Goal: Task Accomplishment & Management: Complete application form

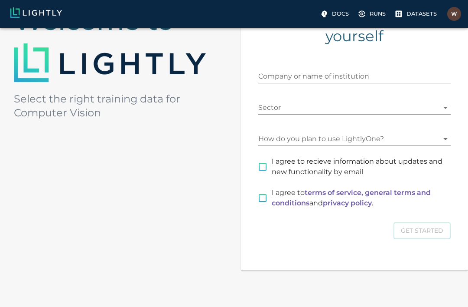
scroll to position [113, 0]
click at [371, 74] on input "Company or name of institution" at bounding box center [354, 77] width 193 height 14
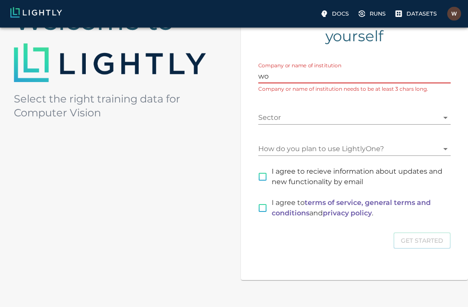
type input "wo"
click at [342, 119] on body "Docs Runs Datasets [EMAIL_ADDRESS][DOMAIN_NAME] Welcome to Select the right tra…" at bounding box center [234, 131] width 468 height 432
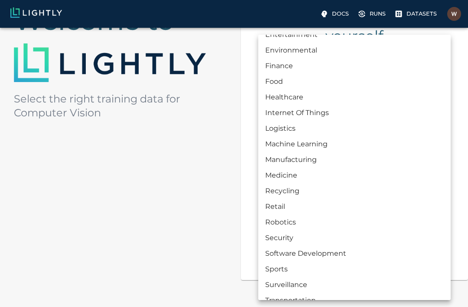
scroll to position [89, 0]
type input "OTHER"
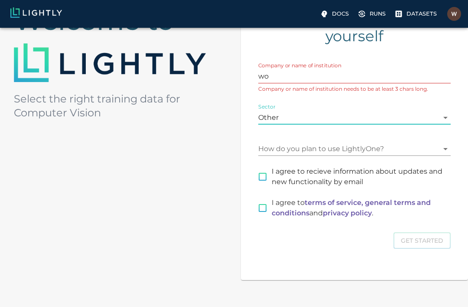
click at [355, 150] on body "Docs Runs Datasets [EMAIL_ADDRESS][DOMAIN_NAME] Welcome to Select the right tra…" at bounding box center [234, 130] width 468 height 432
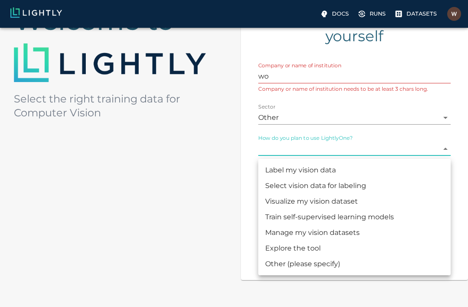
click at [227, 215] on div at bounding box center [234, 153] width 468 height 307
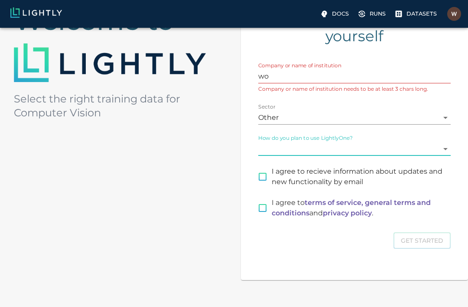
click at [372, 150] on body "Docs Runs Datasets [EMAIL_ADDRESS][DOMAIN_NAME] Welcome to Select the right tra…" at bounding box center [234, 130] width 468 height 432
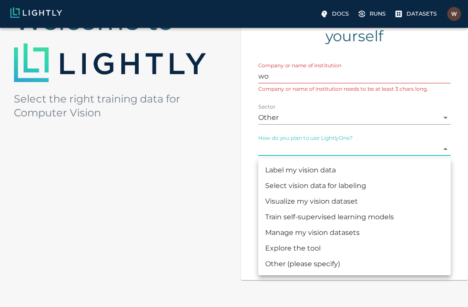
click at [361, 261] on li "Other (please specify)" at bounding box center [354, 264] width 193 height 16
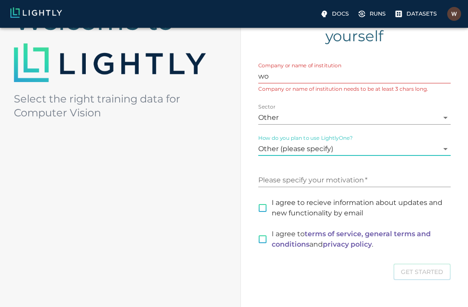
click at [372, 151] on body "Docs Runs Datasets [EMAIL_ADDRESS][DOMAIN_NAME] Welcome to Select the right tra…" at bounding box center [234, 146] width 468 height 464
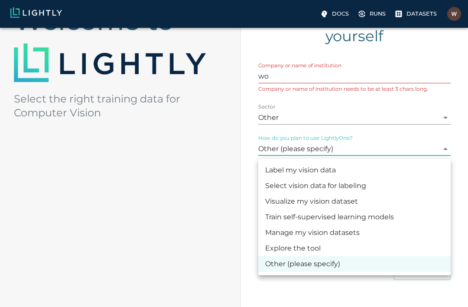
click at [385, 164] on li "Label my vision data" at bounding box center [354, 170] width 193 height 16
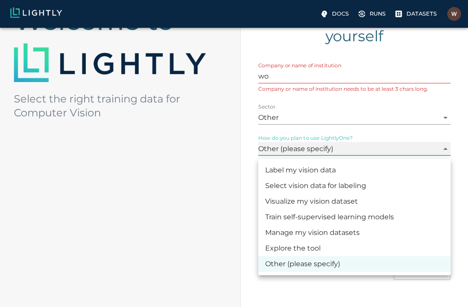
type input "LABELING"
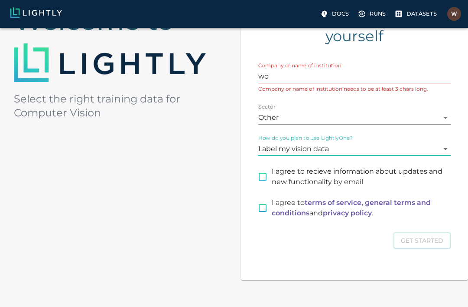
click at [271, 178] on input "I agree to recieve information about updates and new functionality by email" at bounding box center [263, 176] width 18 height 18
checkbox input "true"
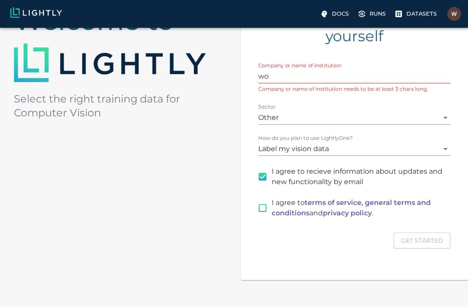
click at [268, 214] on input "I agree to terms of service, general terms and conditions and privacy policy ." at bounding box center [263, 208] width 18 height 18
checkbox input "true"
click at [374, 81] on input "wo" at bounding box center [354, 76] width 193 height 14
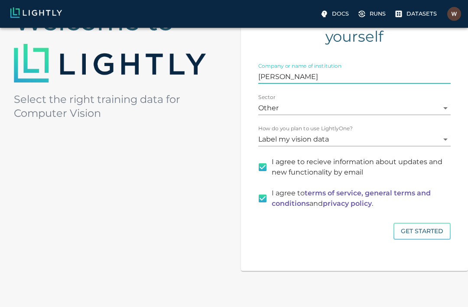
type input "[PERSON_NAME]"
click at [244, 111] on div "Company or name of institution [PERSON_NAME] Sector Other OTHER How do you plan…" at bounding box center [346, 150] width 210 height 208
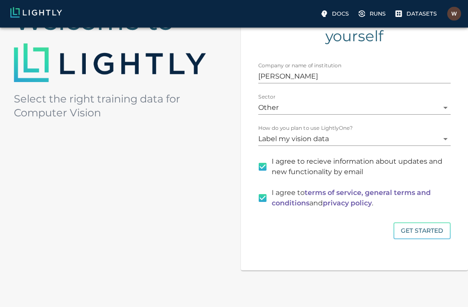
scroll to position [114, 0]
click at [438, 231] on button "Get Started" at bounding box center [422, 230] width 57 height 17
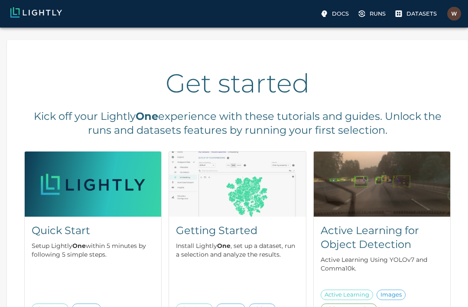
scroll to position [2, 0]
click at [39, 206] on img at bounding box center [93, 183] width 137 height 65
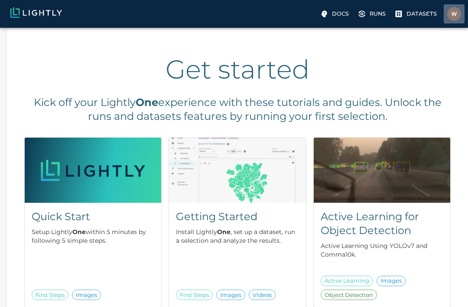
click at [450, 14] on img at bounding box center [454, 14] width 14 height 14
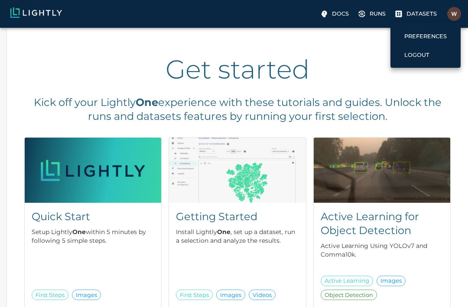
click at [432, 53] on label "Logout" at bounding box center [417, 54] width 32 height 13
